Goal: Task Accomplishment & Management: Manage account settings

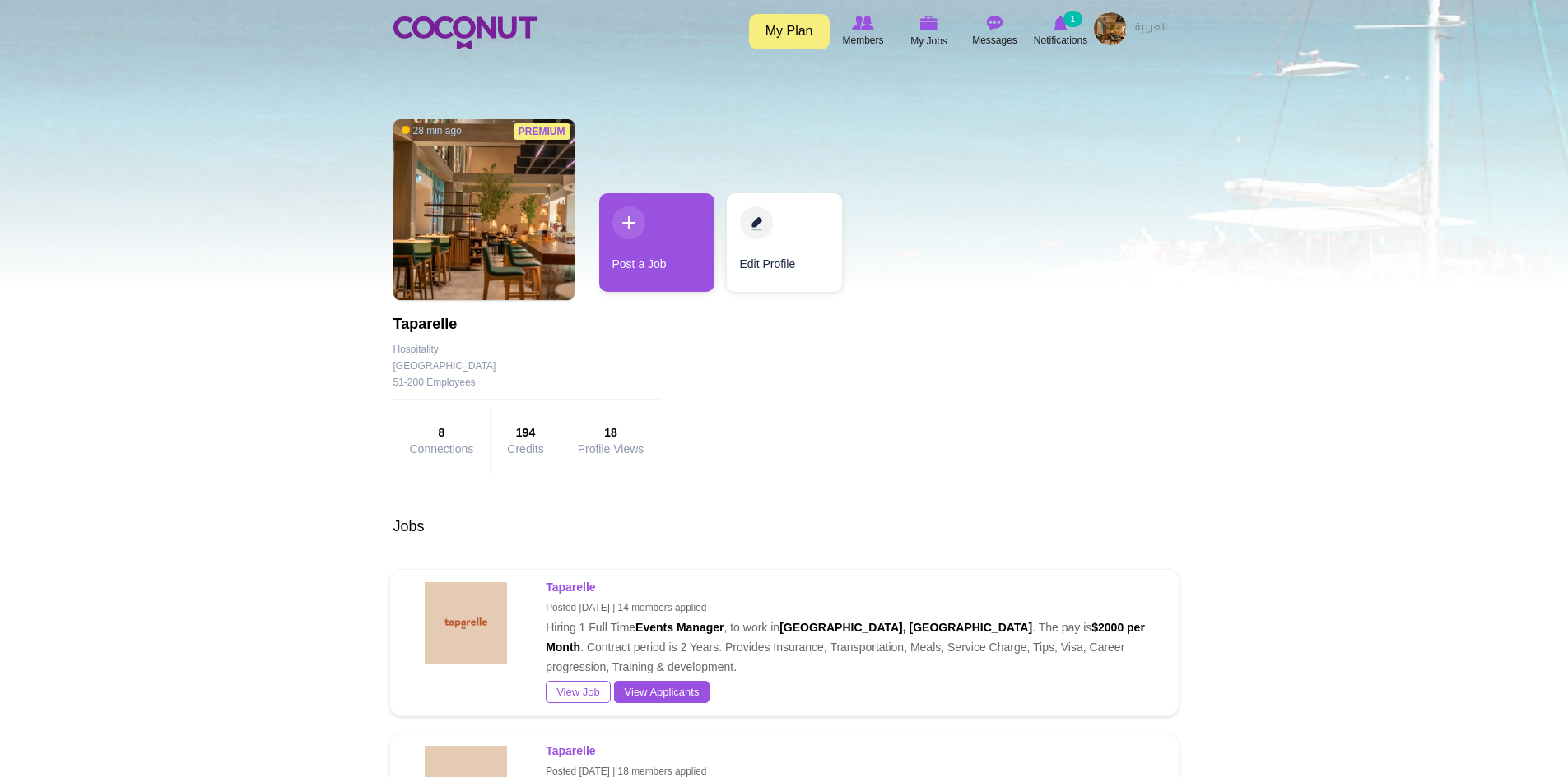
drag, startPoint x: 828, startPoint y: 616, endPoint x: 831, endPoint y: 586, distance: 30.1
click at [831, 586] on p "Taparelle Posted 1 week ago | 14 members applied Hiring 1 Full Time Events Mana…" at bounding box center [849, 627] width 607 height 100
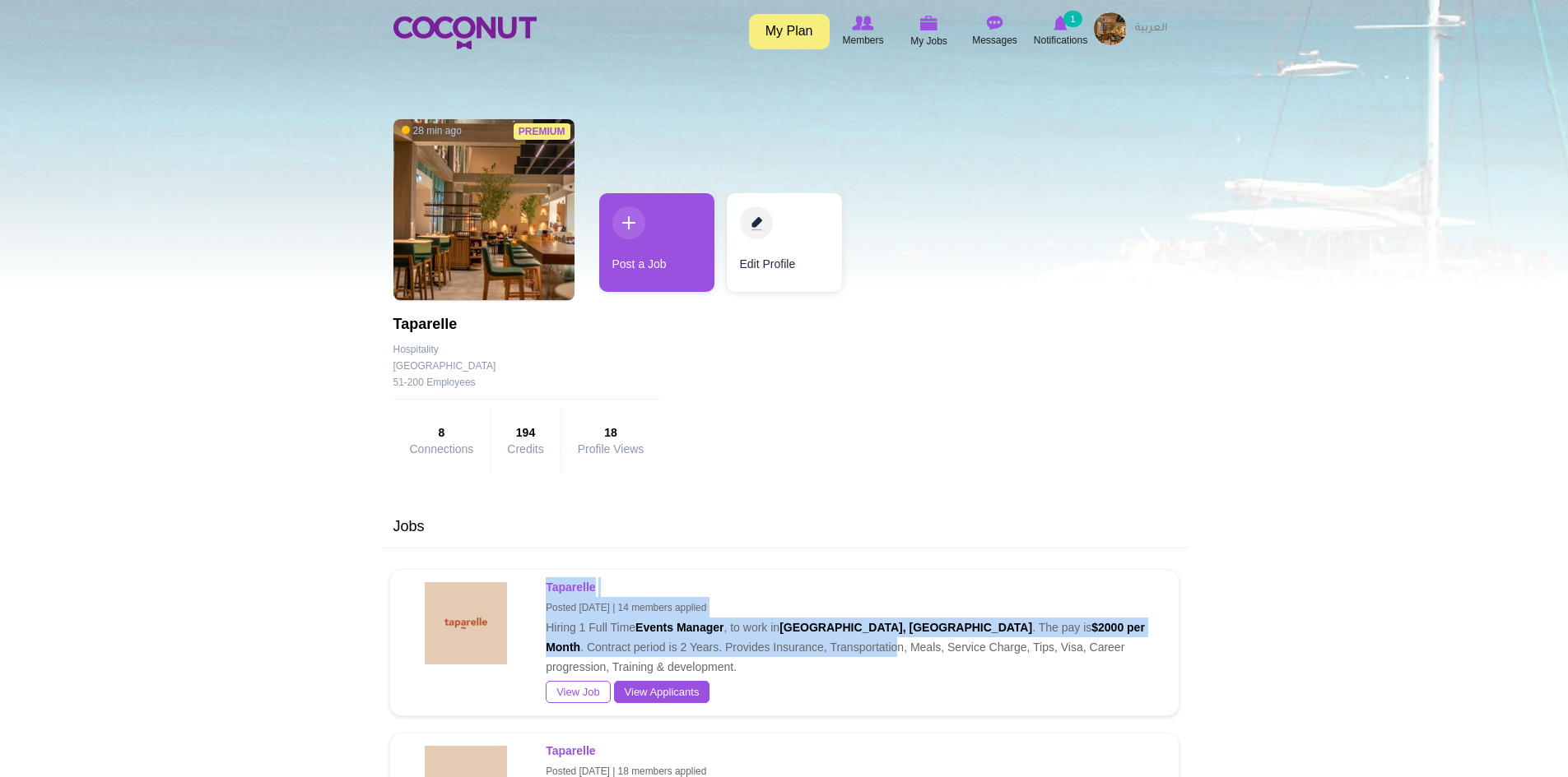
drag, startPoint x: 838, startPoint y: 609, endPoint x: 863, endPoint y: 638, distance: 38.3
click at [858, 638] on p "Taparelle Posted 1 week ago | 14 members applied Hiring 1 Full Time Events Mana…" at bounding box center [849, 627] width 607 height 100
click at [1004, 594] on p "Taparelle Posted 1 week ago | 14 members applied Hiring 1 Full Time Events Mana…" at bounding box center [849, 627] width 607 height 100
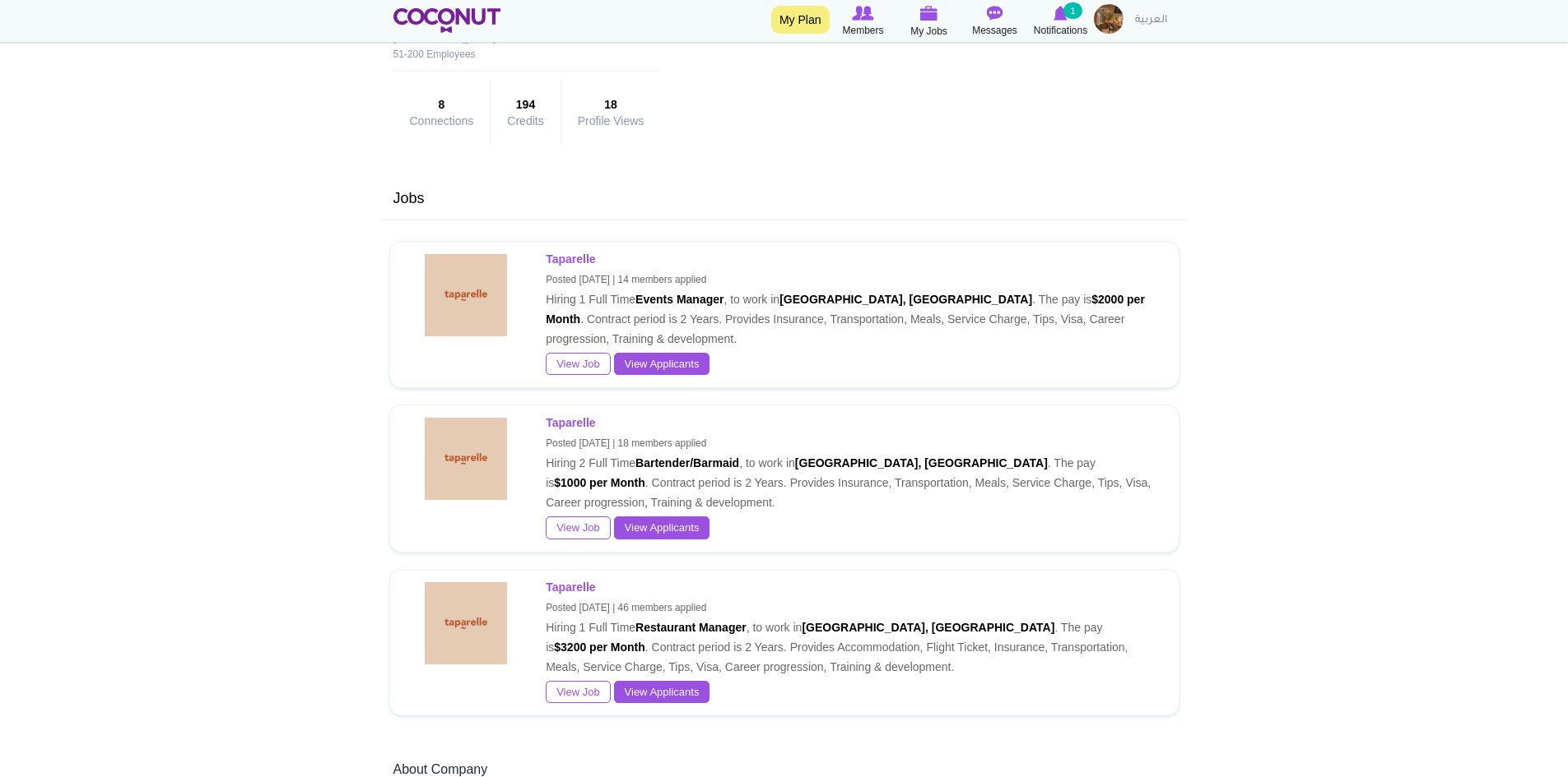
scroll to position [329, 0]
click at [686, 526] on link "View Applicants" at bounding box center [662, 527] width 96 height 23
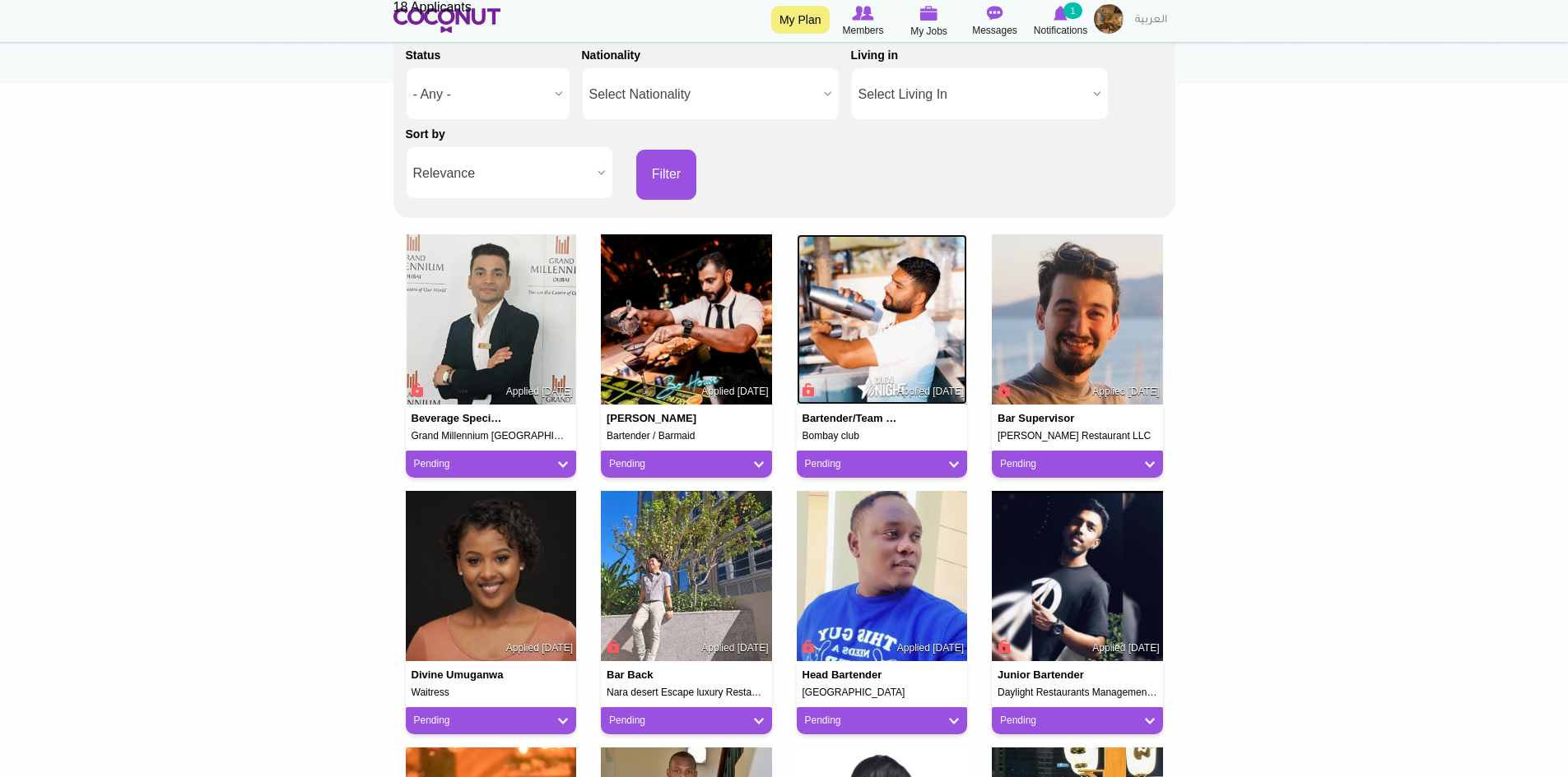
scroll to position [247, 0]
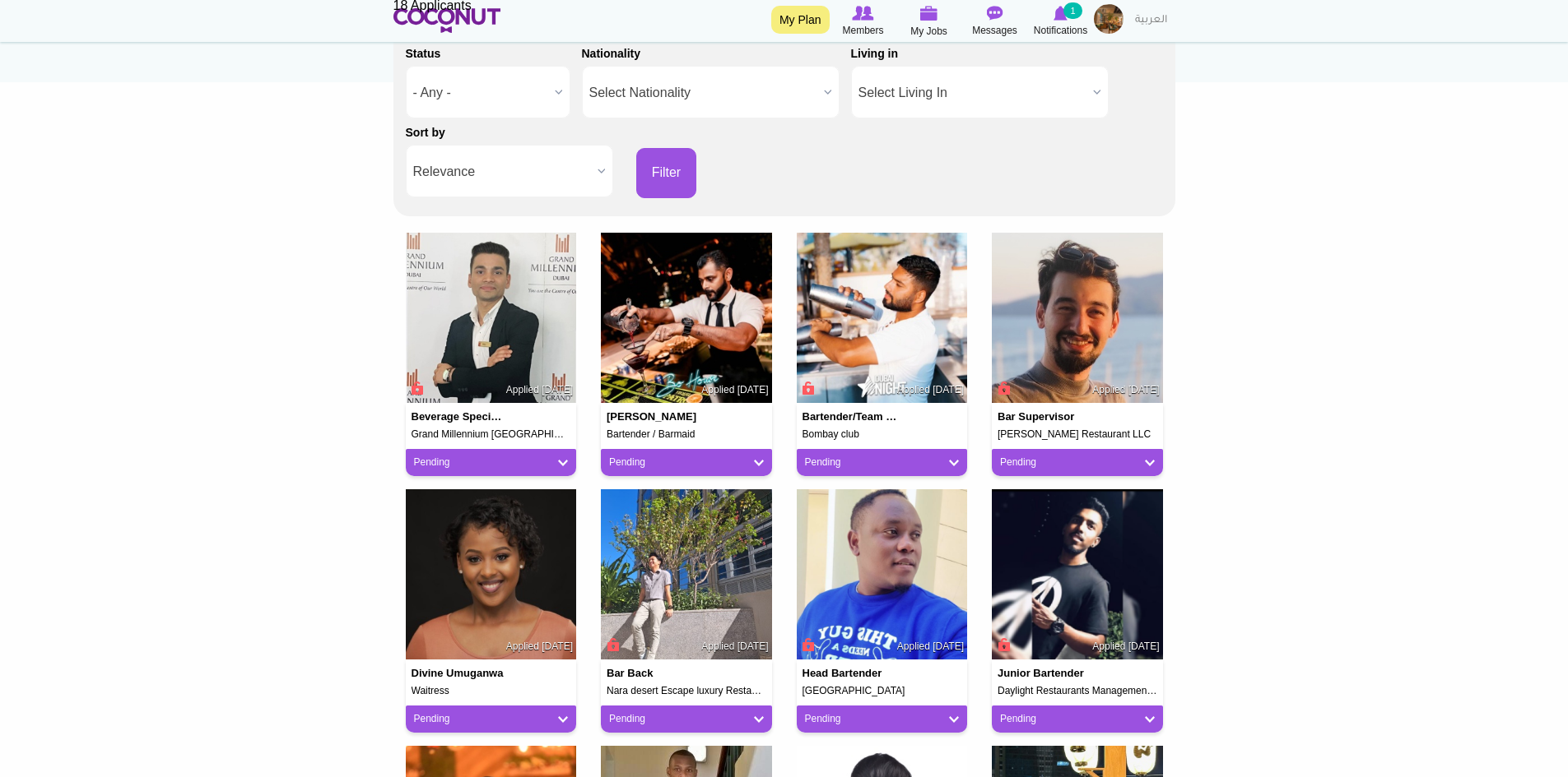
click at [1175, 366] on div "Bar Supervisor Nusret Restaurant LLC Applied 1 week ago Pending Pending Good Fi…" at bounding box center [1077, 360] width 196 height 257
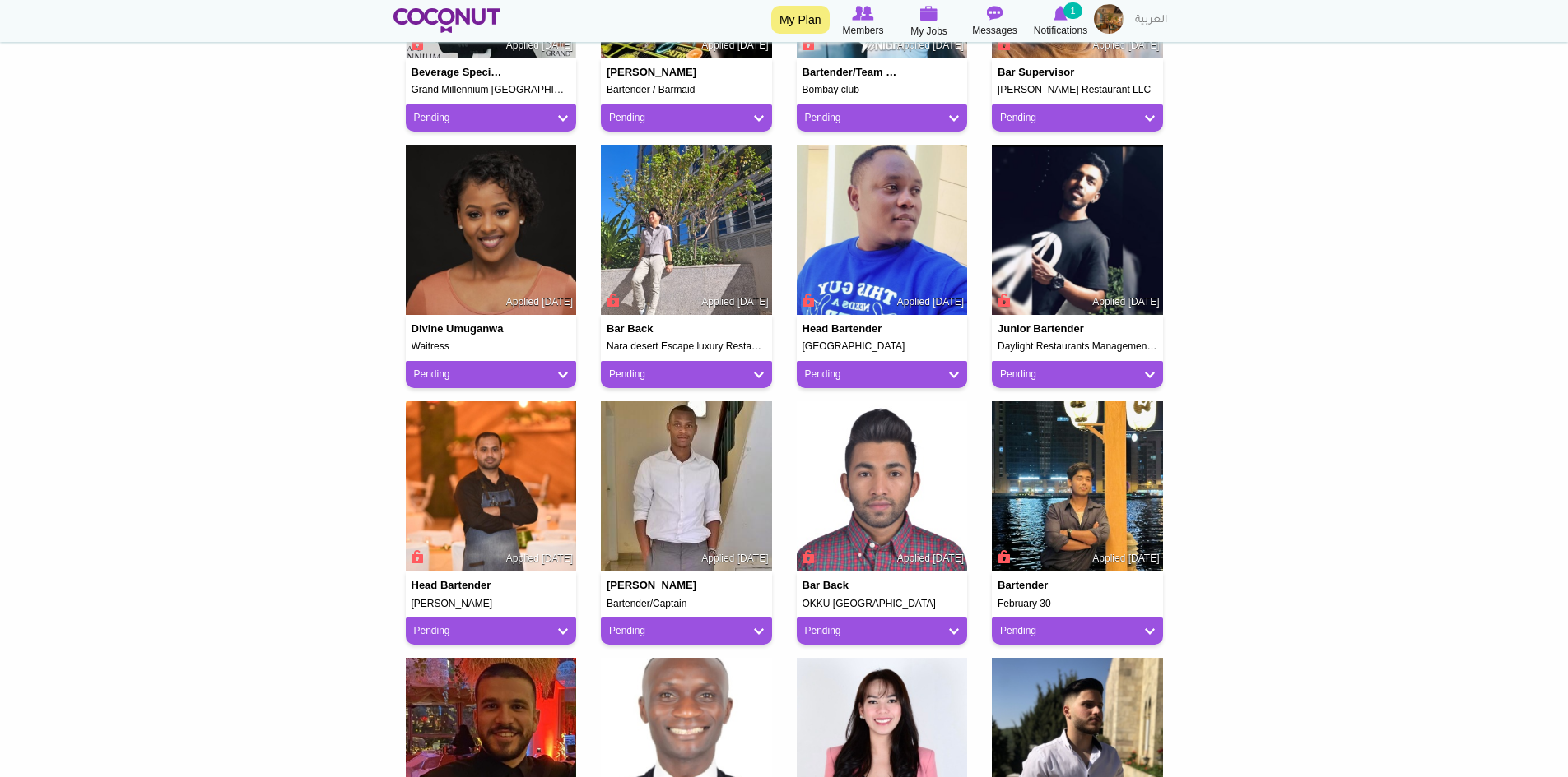
scroll to position [741, 0]
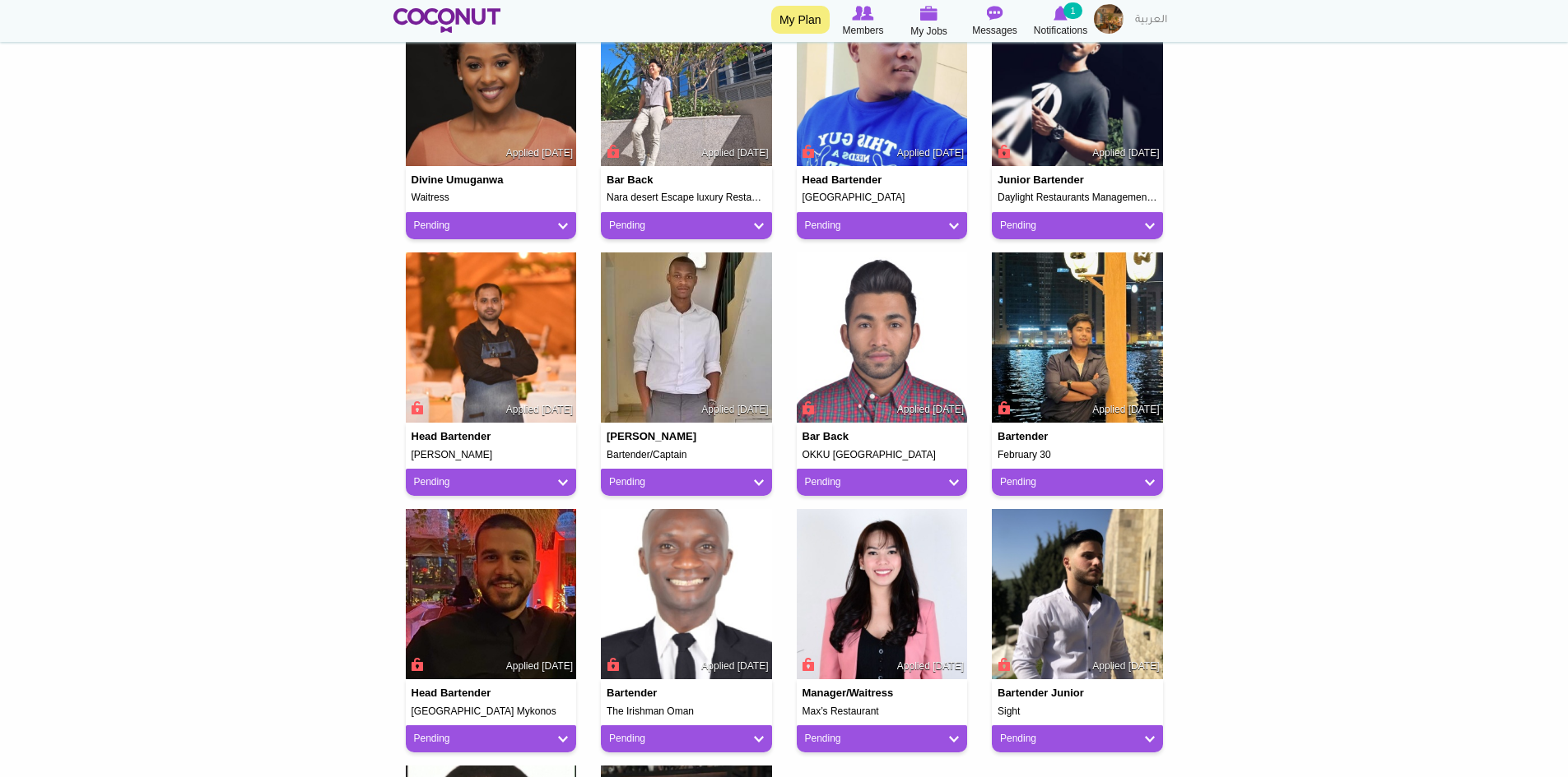
click at [258, 318] on body "Toggle navigation My Plan Members My Jobs Post a Job Messages Notifications 1 M…" at bounding box center [784, 291] width 1568 height 2065
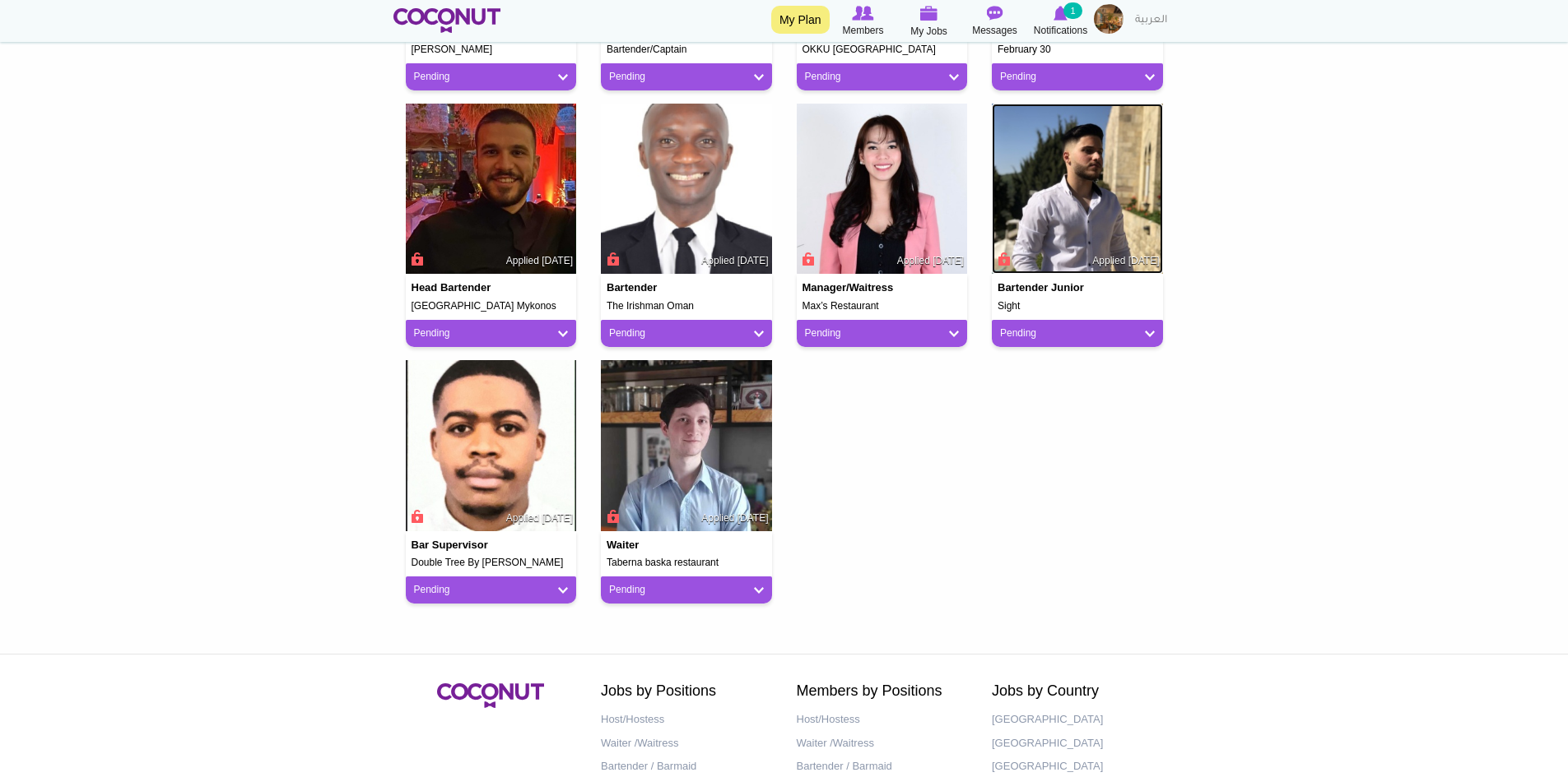
scroll to position [411, 0]
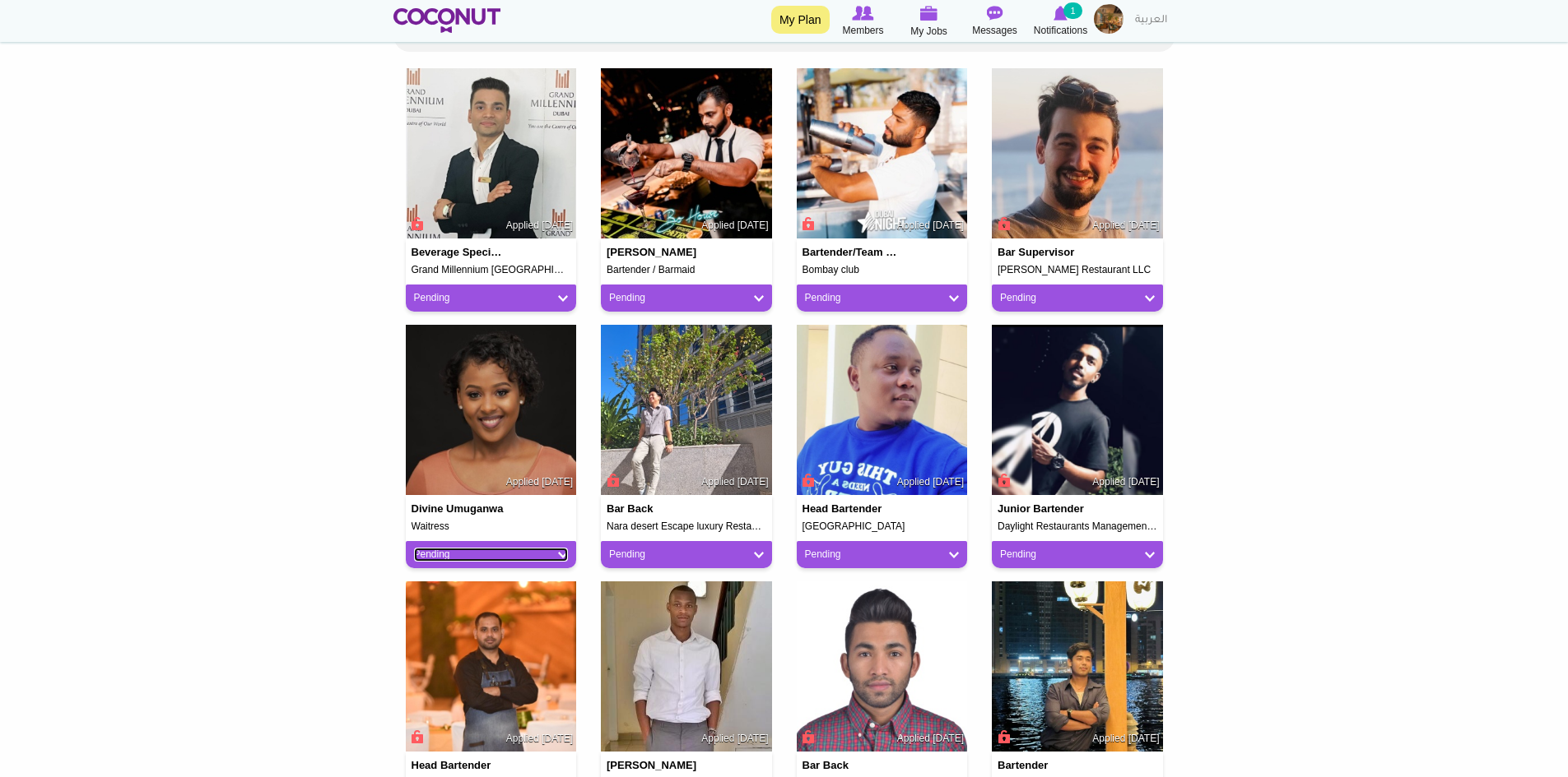
click at [563, 554] on link "Pending" at bounding box center [492, 555] width 155 height 14
click at [279, 457] on body "Toggle navigation My Plan Members My Jobs Post a Job Messages Notifications 1 M…" at bounding box center [784, 621] width 1568 height 2065
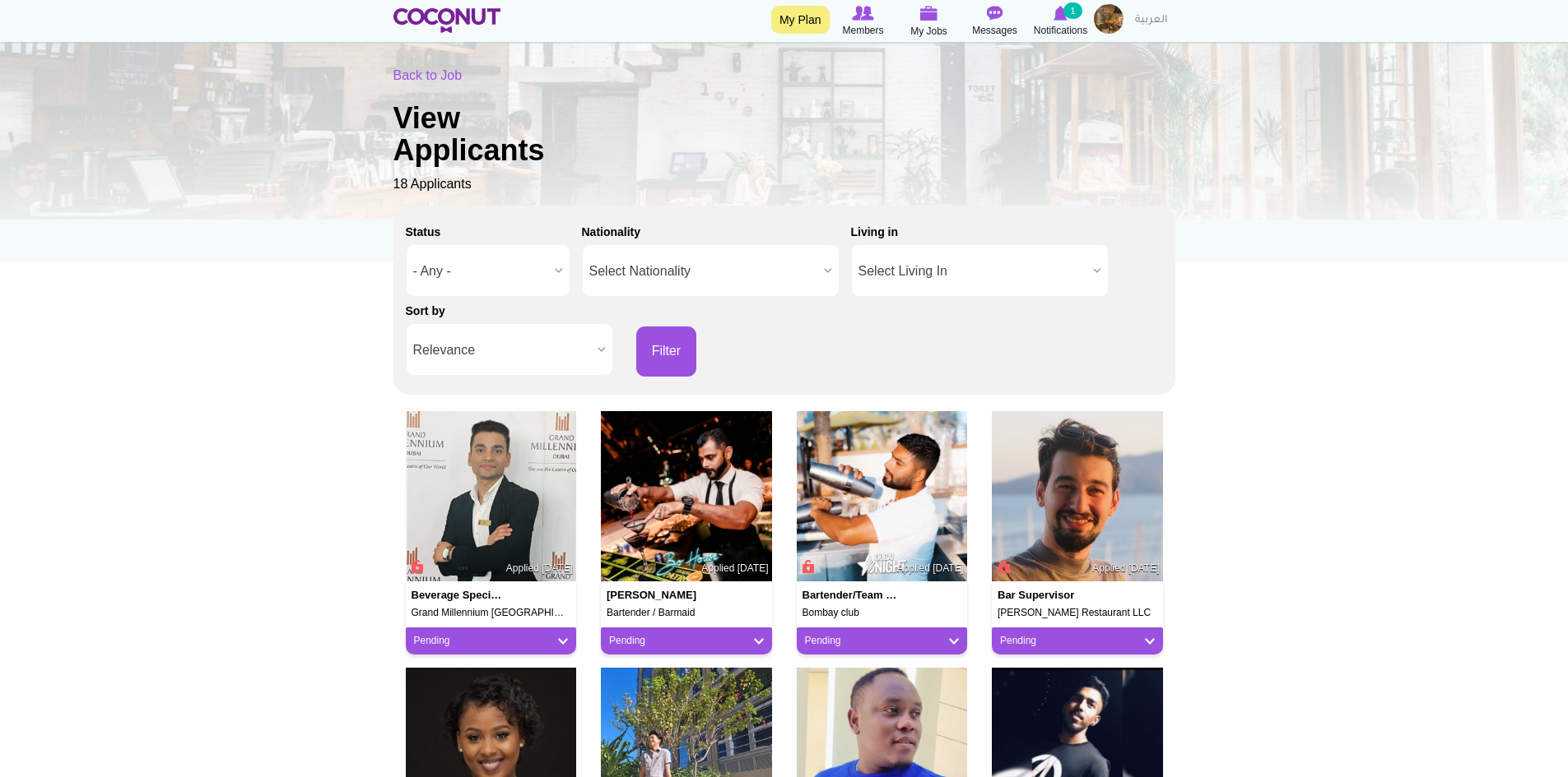
scroll to position [0, 0]
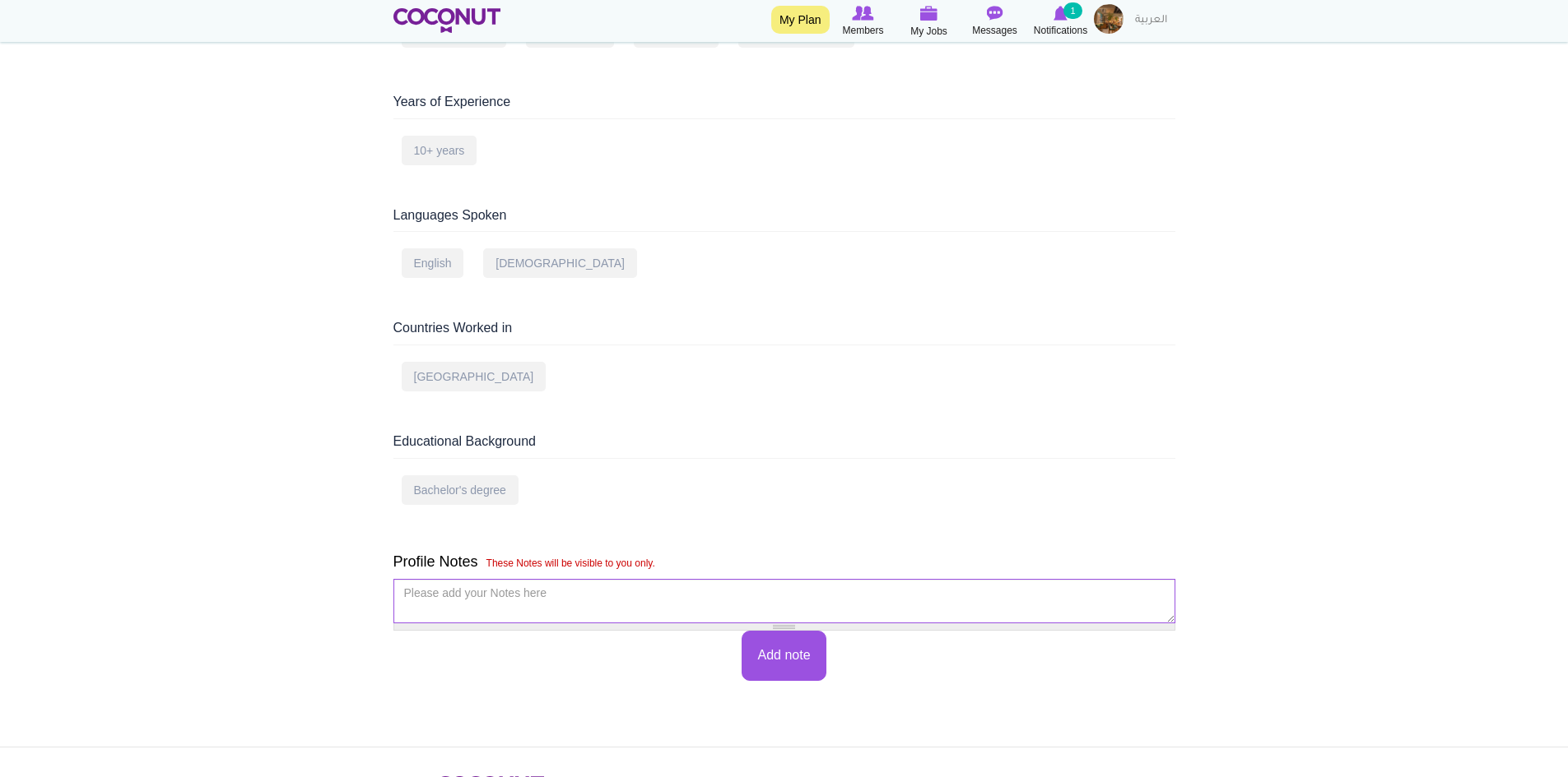
scroll to position [875, 0]
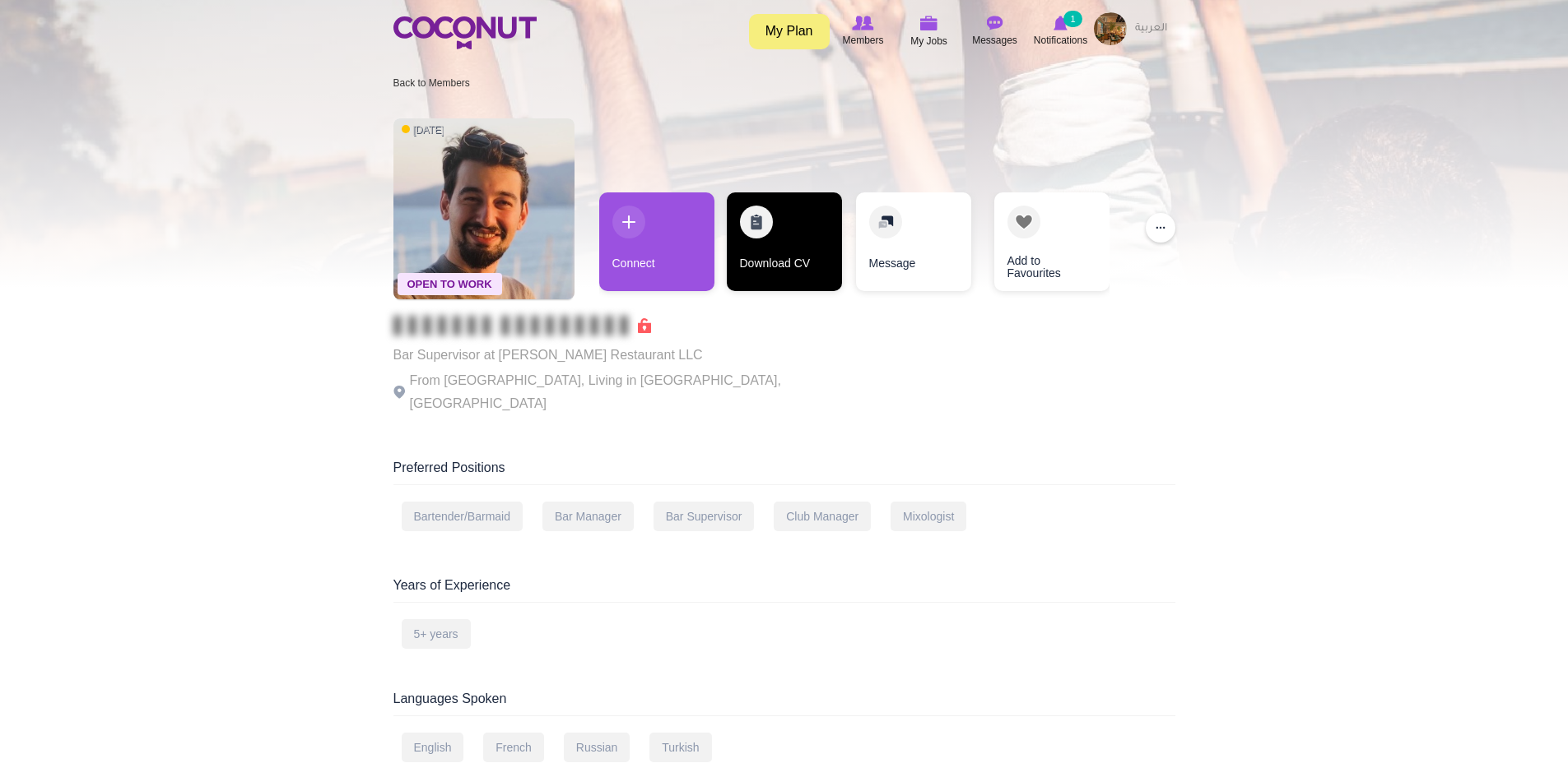
click at [778, 241] on link "Download CV" at bounding box center [784, 242] width 115 height 99
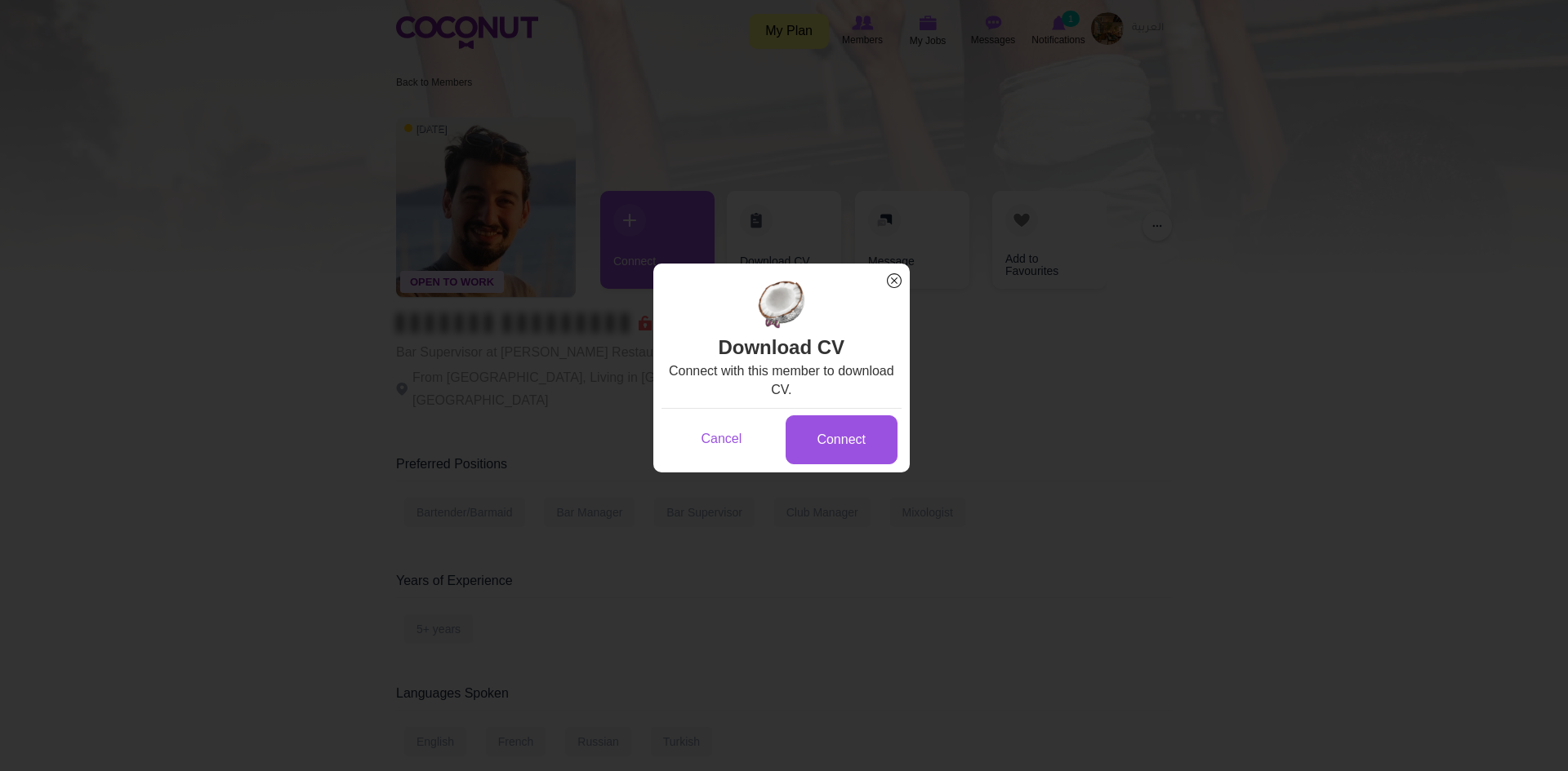
click at [893, 282] on span "x" at bounding box center [894, 280] width 21 height 21
